Goal: Task Accomplishment & Management: Use online tool/utility

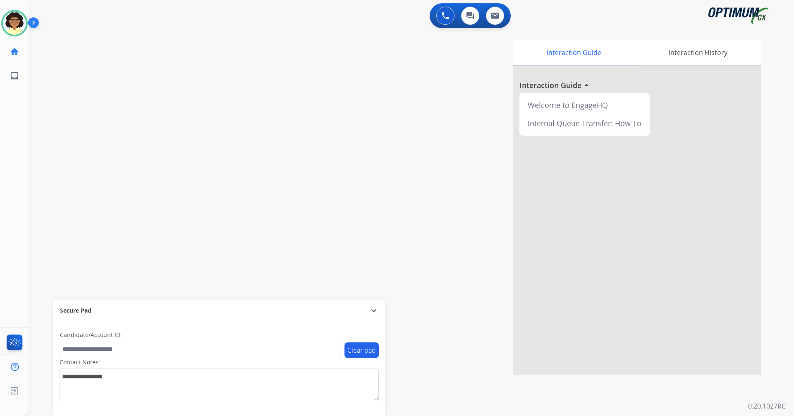
click at [733, 251] on div at bounding box center [637, 220] width 248 height 309
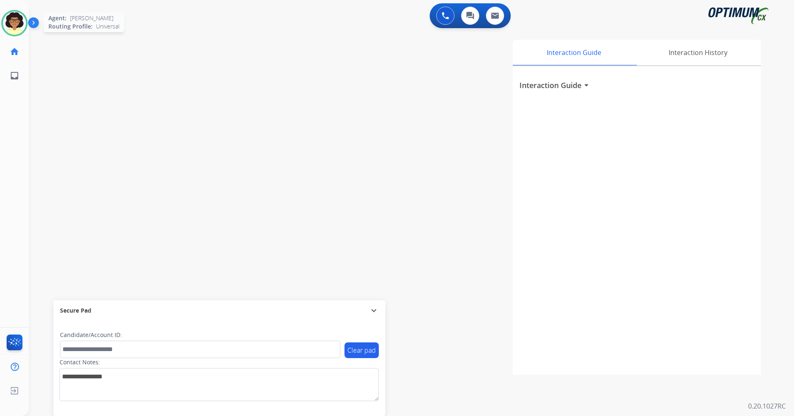
click at [23, 26] on img at bounding box center [14, 23] width 23 height 23
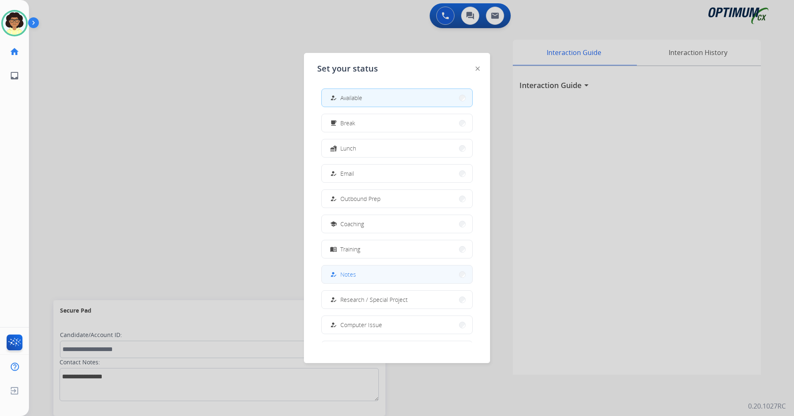
scroll to position [78, 0]
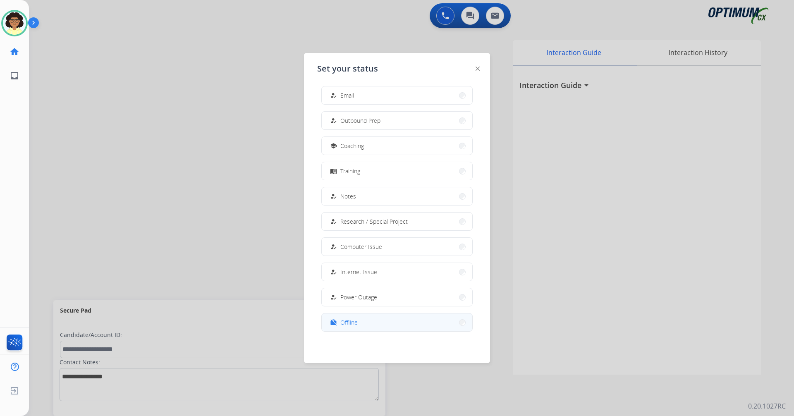
click at [354, 316] on button "work_off Offline" at bounding box center [397, 323] width 151 height 18
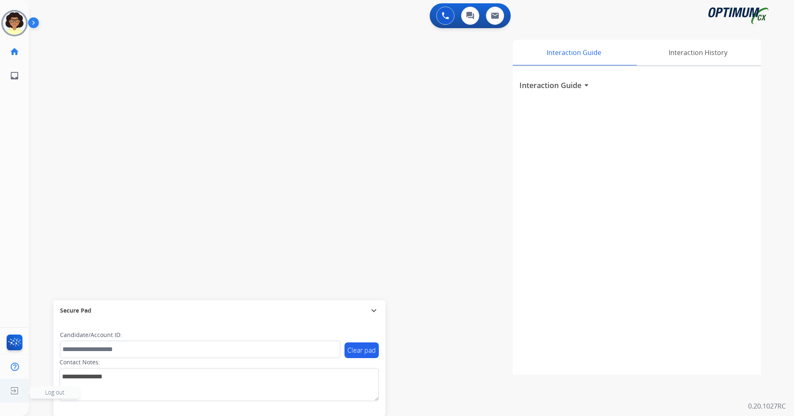
click at [20, 389] on img at bounding box center [14, 391] width 15 height 16
